Goal: Information Seeking & Learning: Learn about a topic

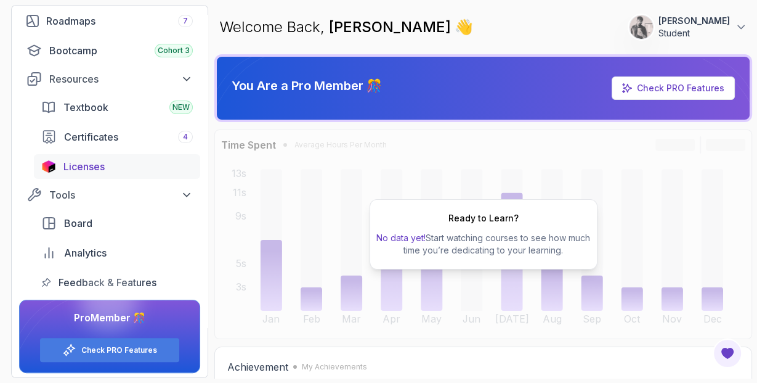
scroll to position [150, 0]
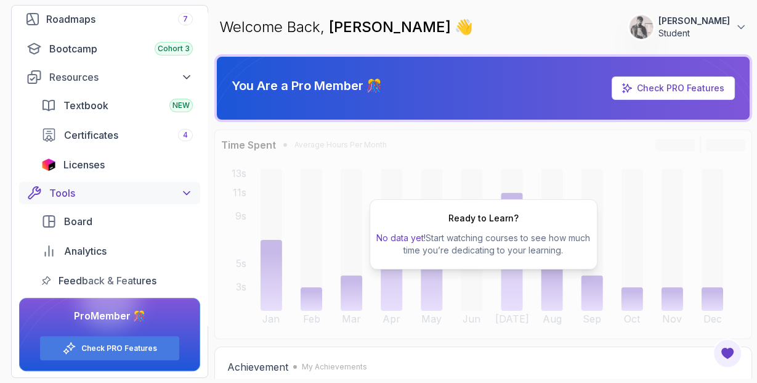
click at [179, 195] on div "Tools" at bounding box center [121, 193] width 144 height 15
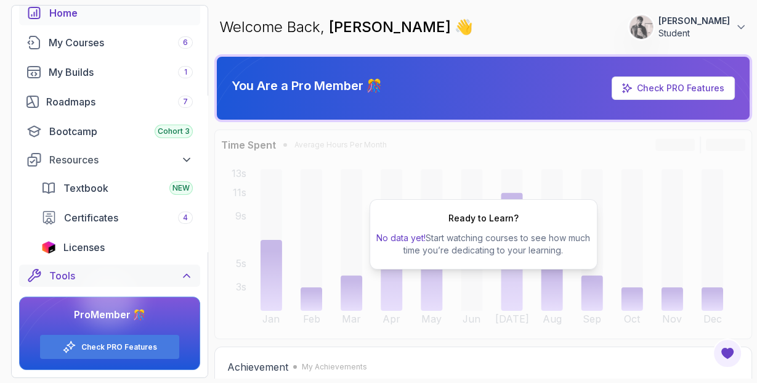
scroll to position [61, 0]
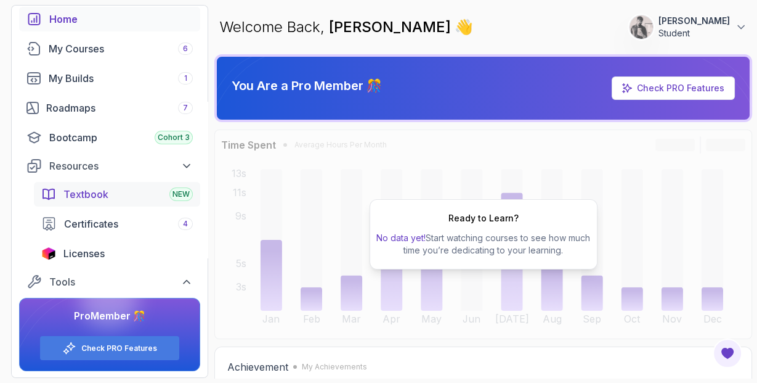
click at [181, 200] on div "Textbook NEW" at bounding box center [127, 194] width 129 height 15
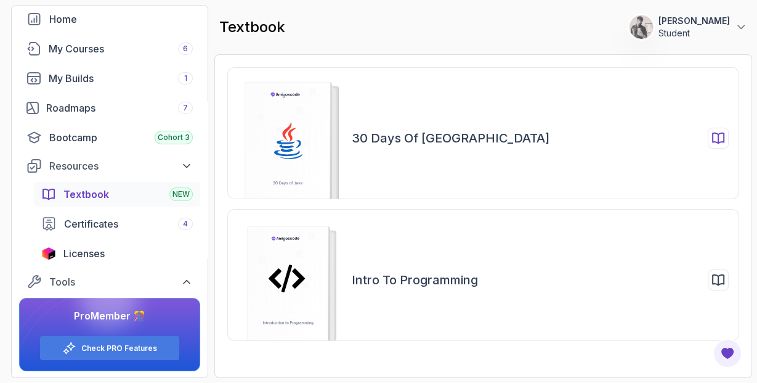
click at [300, 145] on rect at bounding box center [288, 146] width 86 height 128
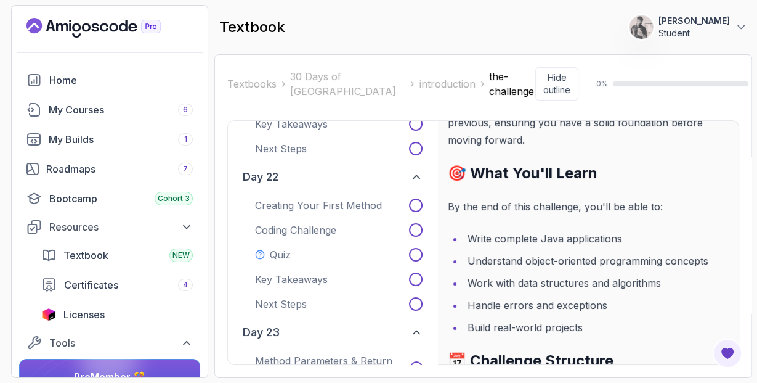
scroll to position [163, 0]
click at [103, 118] on link "My Courses 6" at bounding box center [109, 109] width 181 height 25
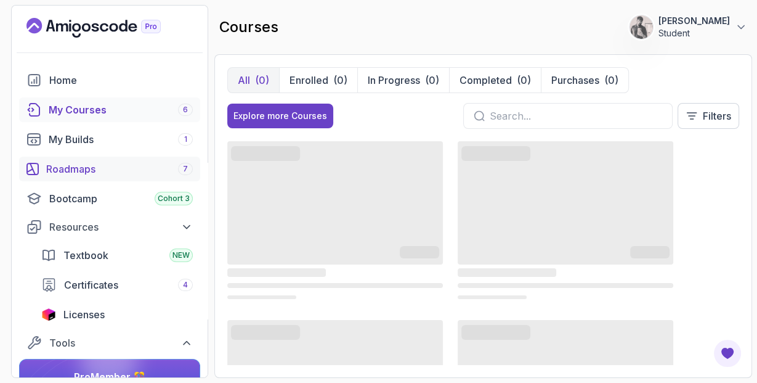
click at [152, 173] on div "Roadmaps 7" at bounding box center [119, 168] width 147 height 15
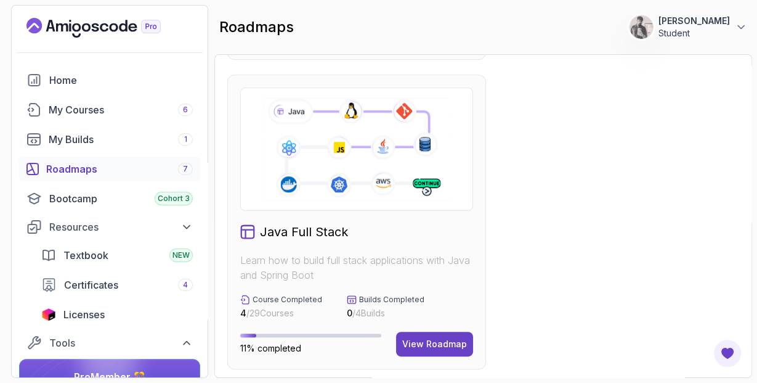
scroll to position [303, 0]
click at [414, 231] on div "Java Full Stack" at bounding box center [356, 230] width 233 height 17
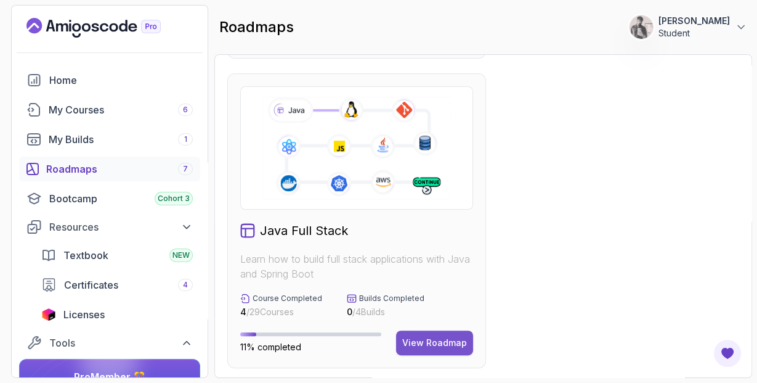
click at [438, 343] on div "View Roadmap" at bounding box center [434, 342] width 65 height 12
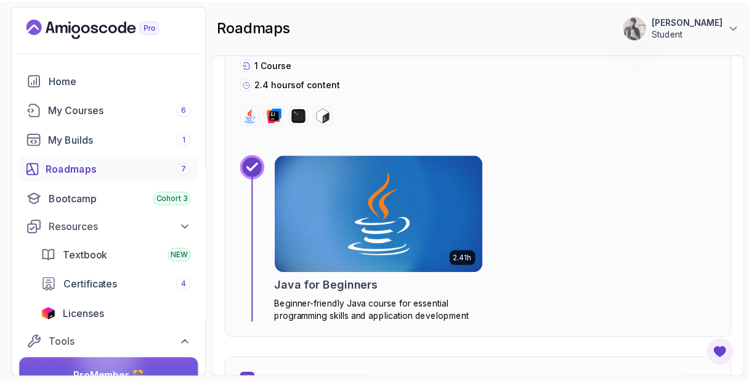
scroll to position [1576, 0]
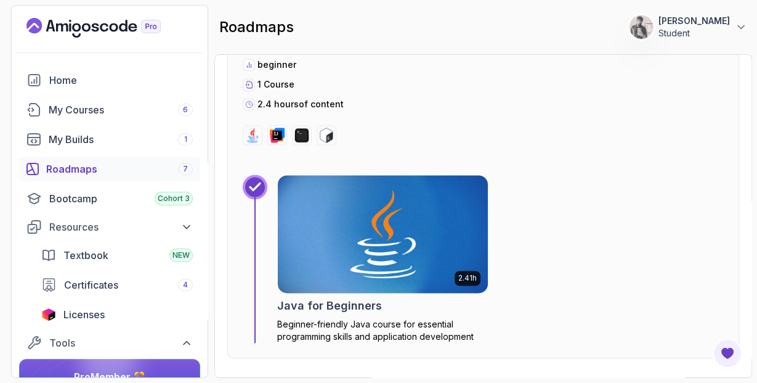
click at [407, 255] on img at bounding box center [382, 233] width 221 height 123
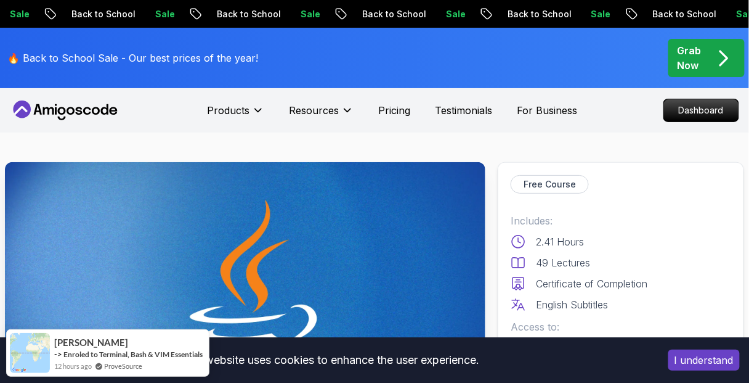
click at [695, 57] on p "Grab Now" at bounding box center [690, 58] width 24 height 30
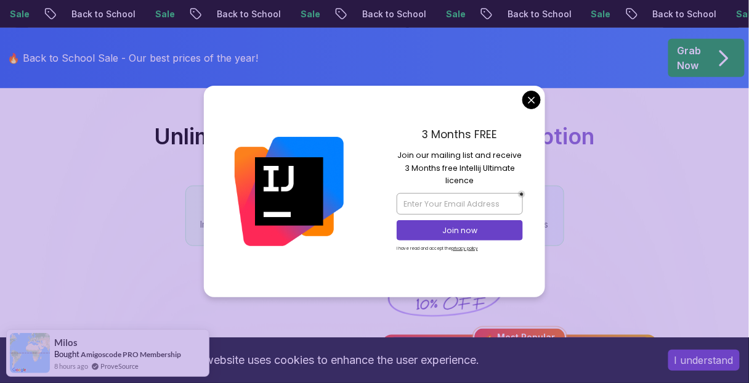
scroll to position [107, 0]
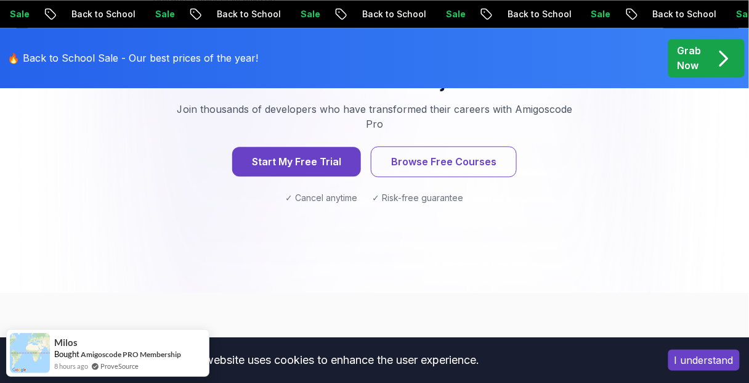
scroll to position [1896, 0]
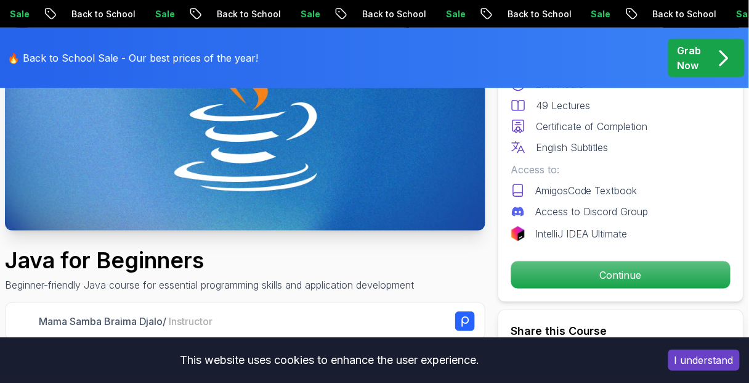
scroll to position [218, 0]
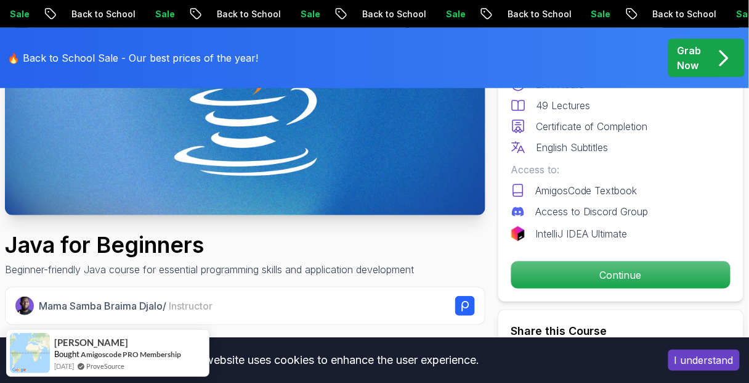
click at [701, 357] on button "I understand" at bounding box center [704, 359] width 71 height 21
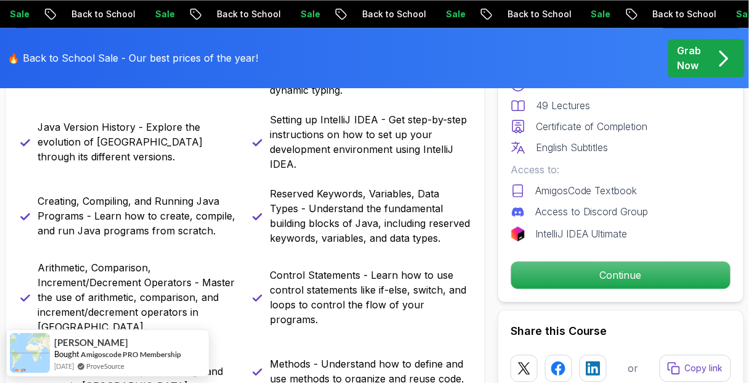
scroll to position [664, 0]
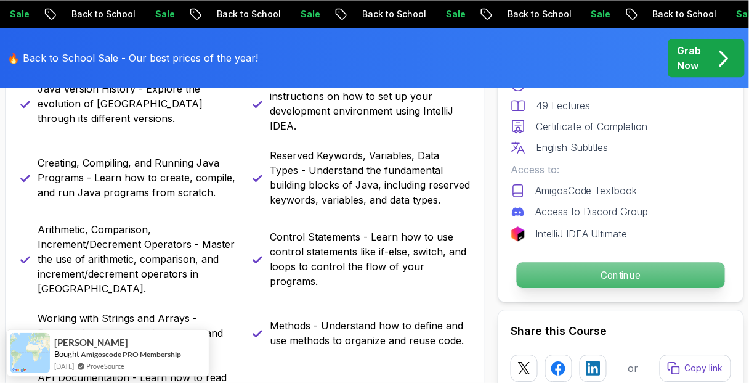
click at [608, 276] on p "Continue" at bounding box center [621, 275] width 208 height 26
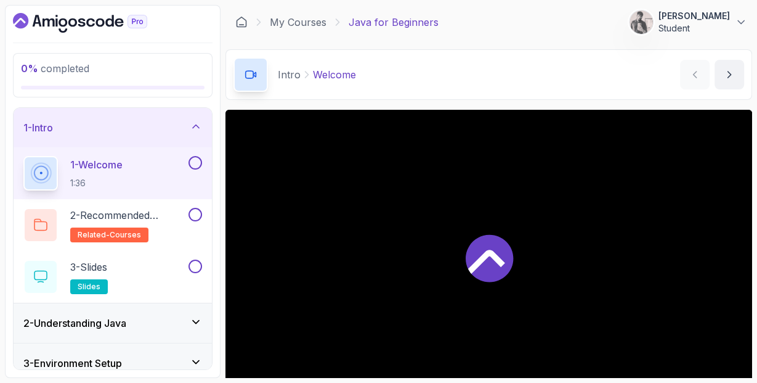
click at [186, 165] on div at bounding box center [194, 163] width 16 height 14
click at [495, 259] on icon at bounding box center [486, 262] width 37 height 24
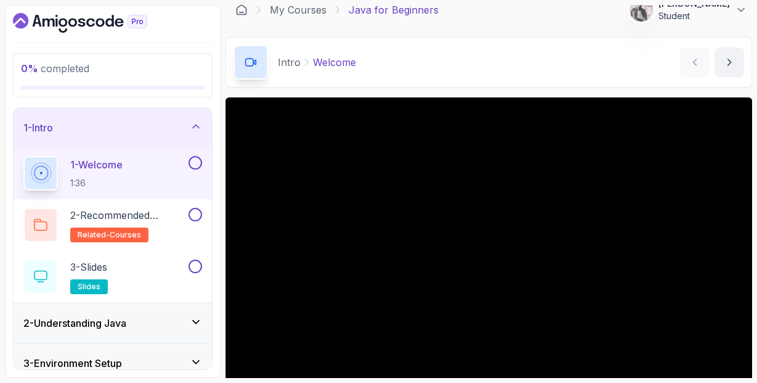
scroll to position [113, 0]
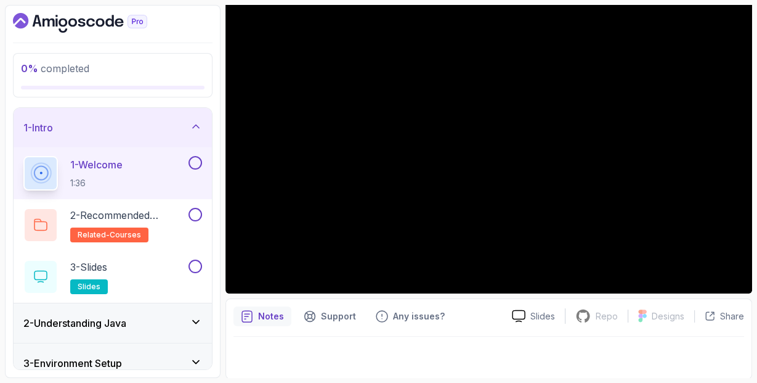
click at [141, 166] on div "1 - Welcome 1:36" at bounding box center [104, 173] width 163 height 35
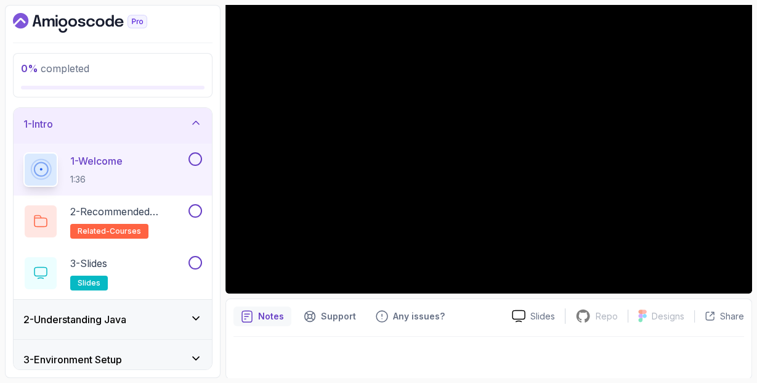
scroll to position [0, 0]
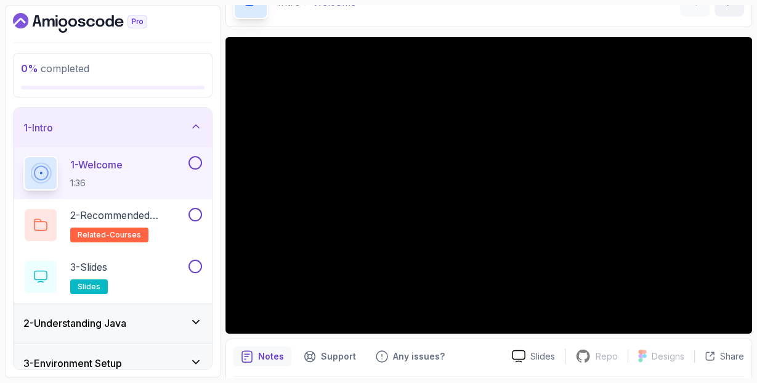
scroll to position [71, 0]
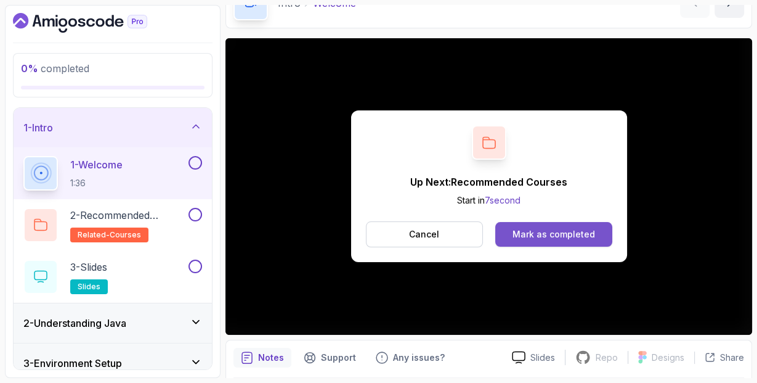
click at [567, 235] on div "Mark as completed" at bounding box center [554, 234] width 83 height 12
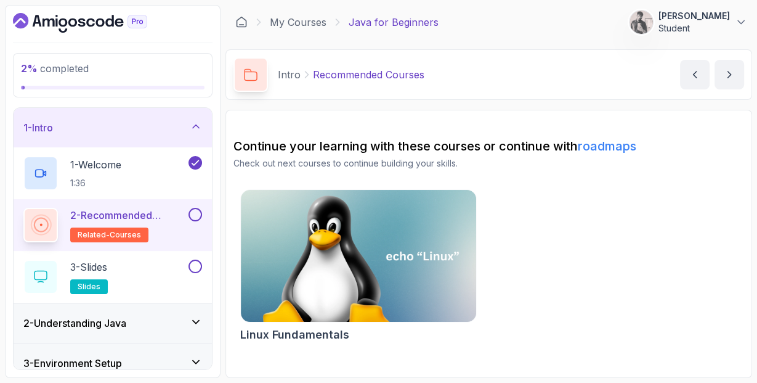
click at [205, 214] on div "2 - Recommended Courses related-courses" at bounding box center [113, 225] width 198 height 52
click at [200, 214] on button at bounding box center [196, 215] width 14 height 14
click at [732, 82] on button "next content" at bounding box center [730, 75] width 30 height 30
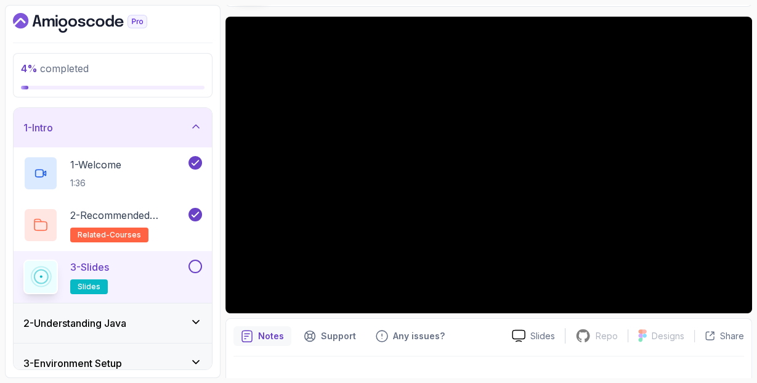
scroll to position [94, 0]
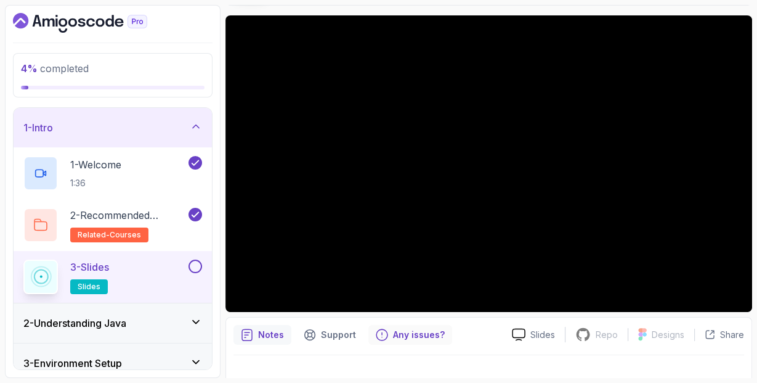
click at [410, 338] on p "Any issues?" at bounding box center [419, 334] width 52 height 12
click at [192, 267] on button at bounding box center [196, 266] width 14 height 14
click at [194, 261] on button at bounding box center [196, 266] width 14 height 14
click at [199, 320] on icon at bounding box center [196, 322] width 12 height 12
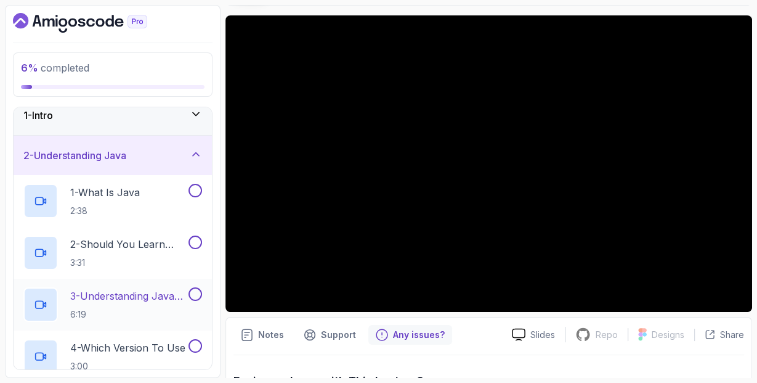
scroll to position [0, 0]
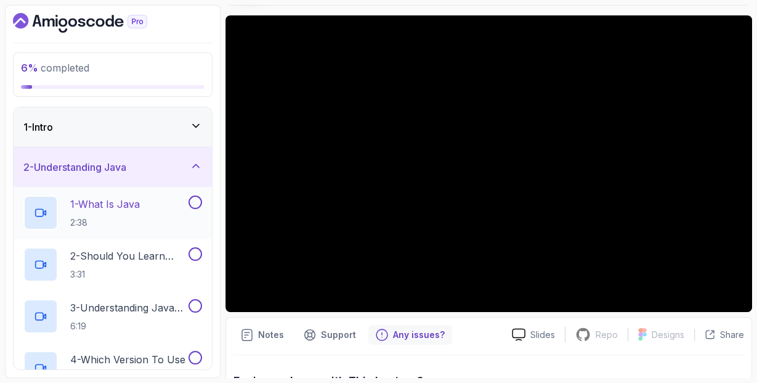
click at [181, 206] on div "1 - What Is Java 2:38" at bounding box center [104, 212] width 163 height 35
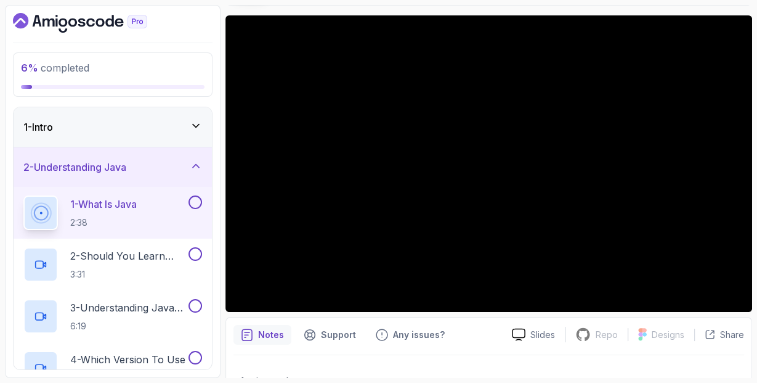
click at [194, 204] on button at bounding box center [196, 202] width 14 height 14
click at [178, 252] on p "2 - Should You Learn Java" at bounding box center [128, 255] width 116 height 15
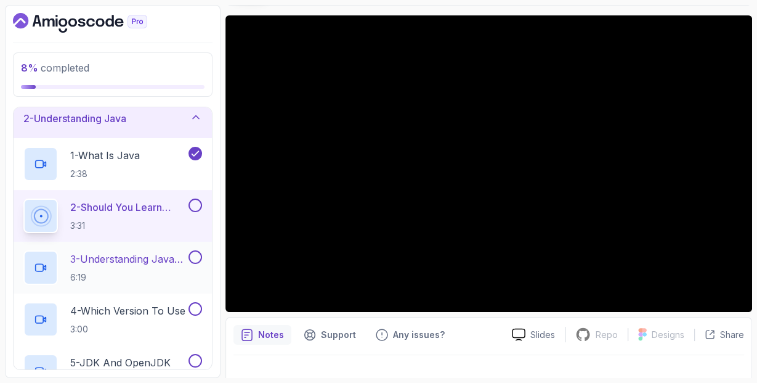
scroll to position [47, 0]
click at [203, 204] on div "2 - Should You Learn Java 3:31" at bounding box center [113, 217] width 198 height 52
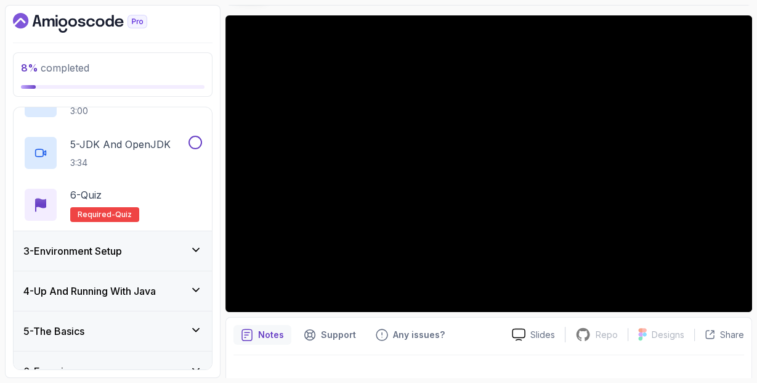
scroll to position [267, 0]
click at [195, 248] on icon at bounding box center [196, 249] width 12 height 12
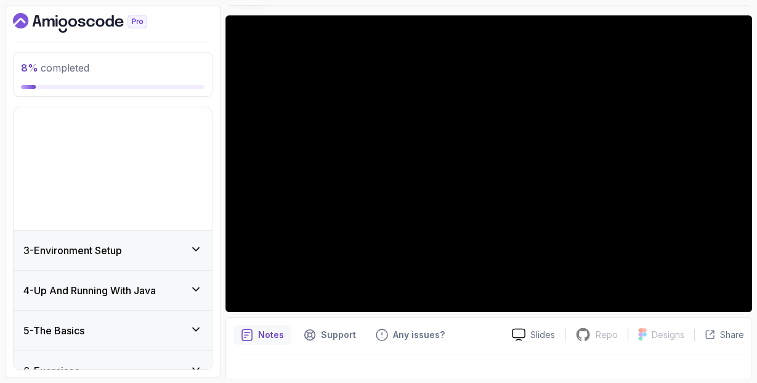
scroll to position [15, 0]
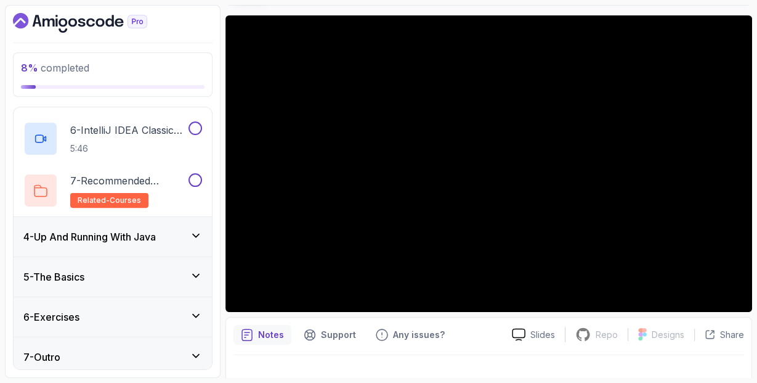
click at [196, 242] on div "4 - Up And Running With Java" at bounding box center [112, 236] width 179 height 15
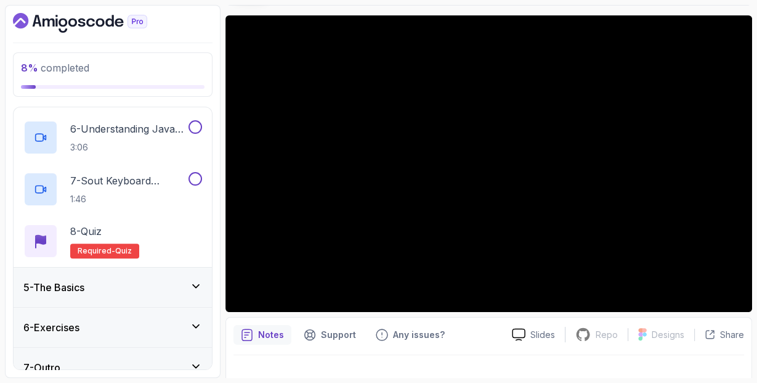
scroll to position [429, 0]
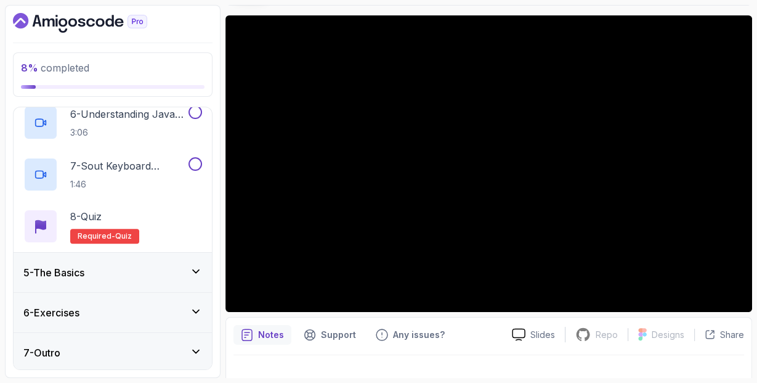
click at [198, 259] on div "5 - The Basics" at bounding box center [113, 272] width 198 height 39
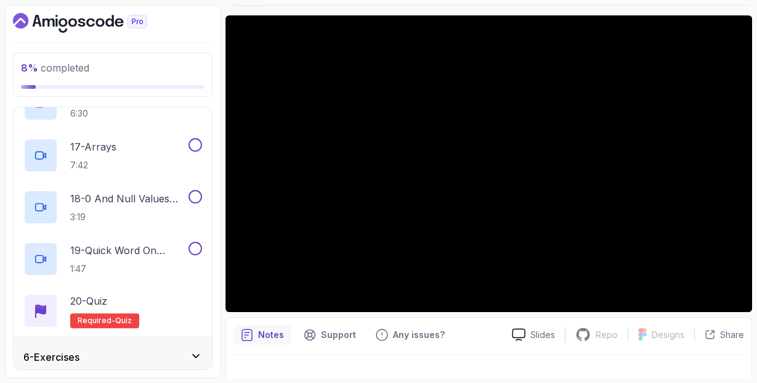
scroll to position [1050, 0]
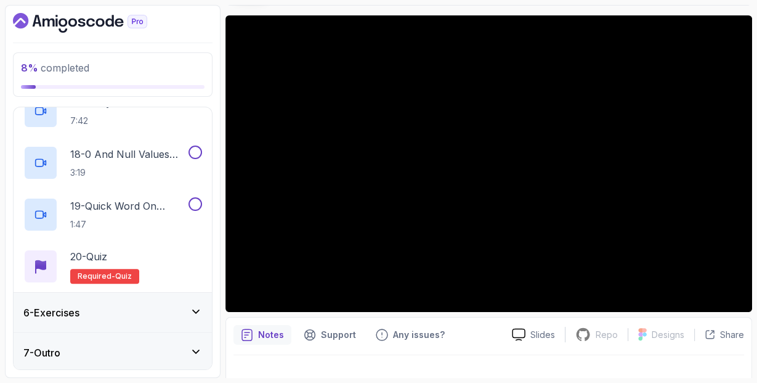
click at [197, 308] on icon at bounding box center [196, 311] width 12 height 12
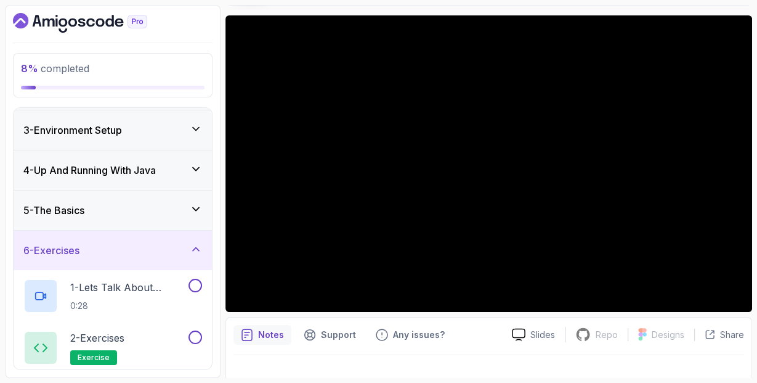
scroll to position [119, 0]
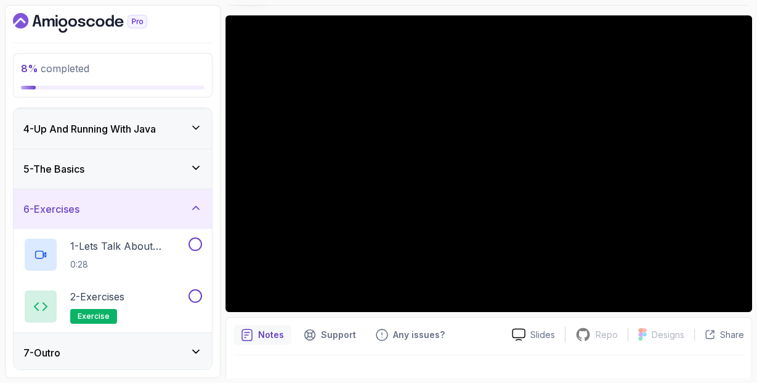
click at [195, 346] on icon at bounding box center [196, 351] width 12 height 12
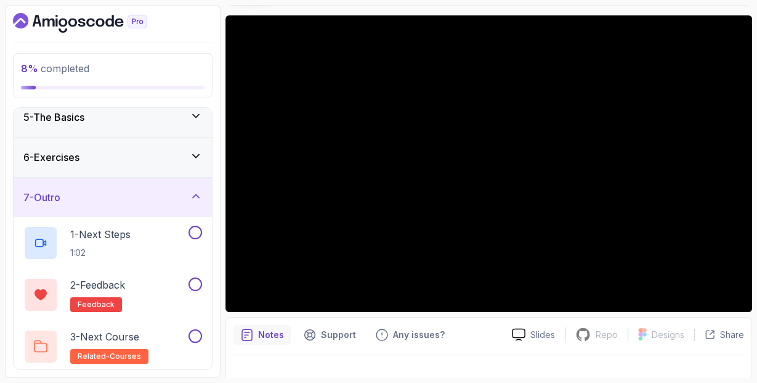
scroll to position [0, 0]
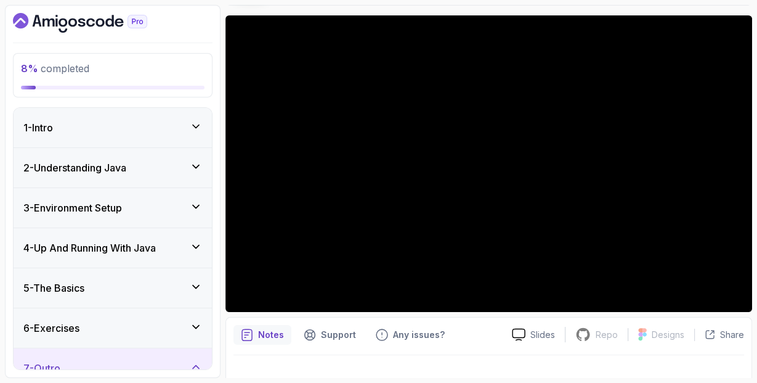
click at [194, 127] on icon at bounding box center [196, 126] width 12 height 12
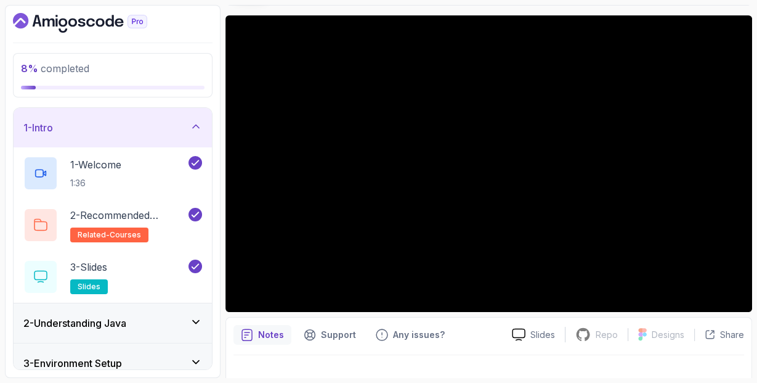
click at [200, 322] on icon at bounding box center [196, 322] width 12 height 12
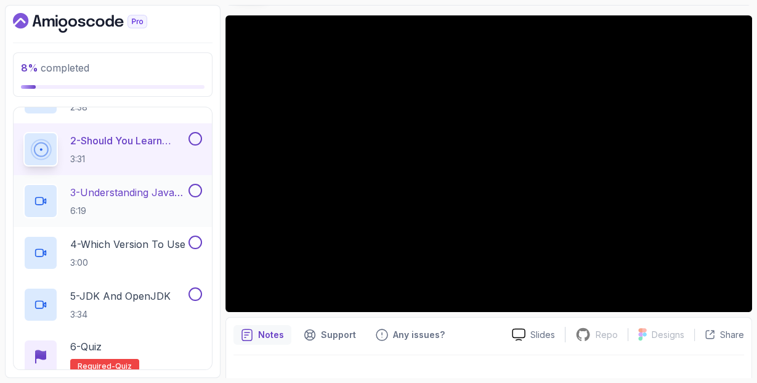
scroll to position [116, 0]
click at [192, 139] on button at bounding box center [196, 138] width 14 height 14
click at [185, 190] on p "3 - Understanding Java Versions" at bounding box center [128, 191] width 116 height 15
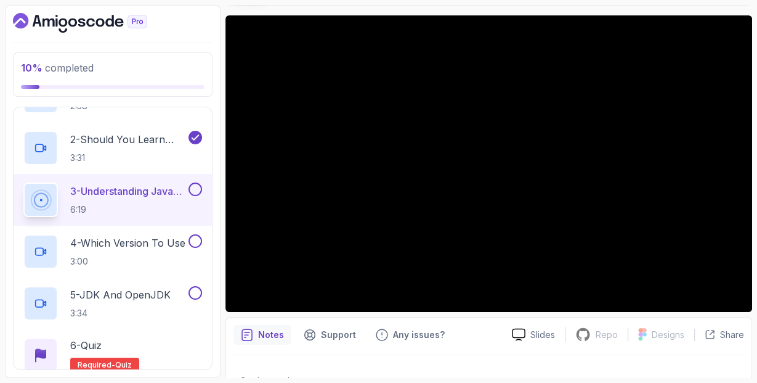
click at [23, 182] on button "3 - Understanding Java Versions 6:19" at bounding box center [112, 199] width 179 height 35
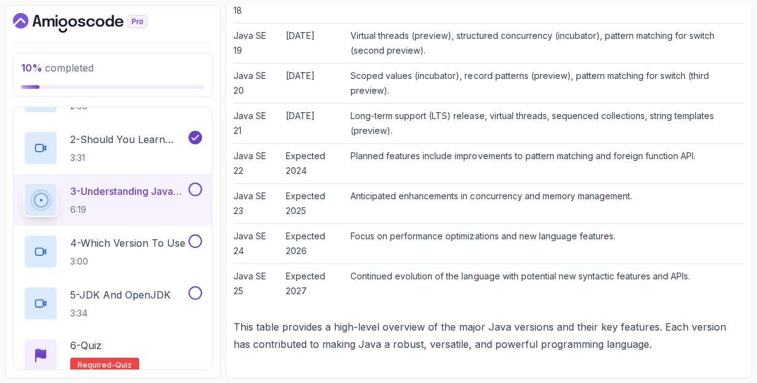
scroll to position [1339, 0]
click at [195, 189] on button at bounding box center [196, 189] width 14 height 14
click at [196, 190] on button at bounding box center [196, 189] width 14 height 14
click at [168, 247] on p "4 - Which Version To Use" at bounding box center [127, 242] width 115 height 15
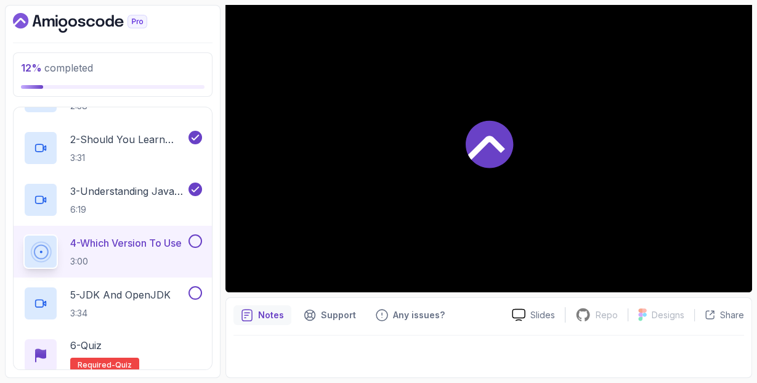
scroll to position [113, 0]
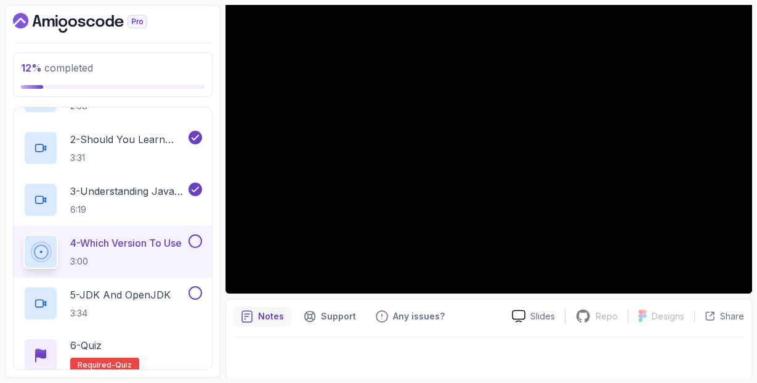
click at [197, 238] on button at bounding box center [196, 241] width 14 height 14
click at [174, 294] on div "5 - JDK And OpenJDK 3:34" at bounding box center [104, 303] width 163 height 35
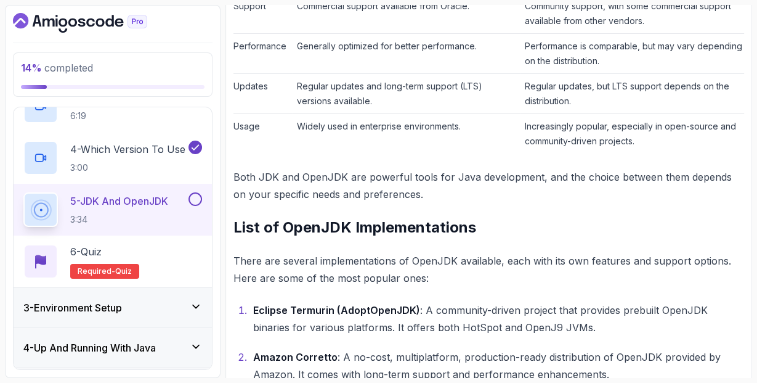
scroll to position [658, 0]
